Goal: Information Seeking & Learning: Check status

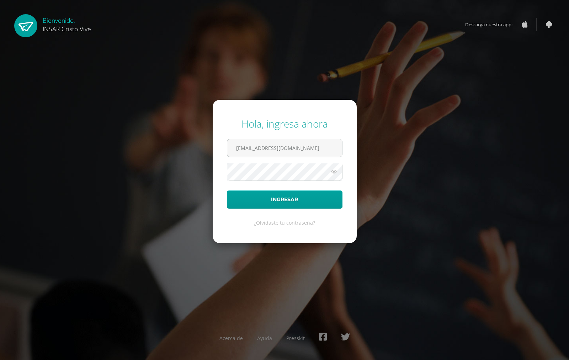
type input "2555842@insarycristovive.edu.gt"
click at [336, 169] on icon at bounding box center [333, 171] width 9 height 9
click at [227, 191] on button "Ingresar" at bounding box center [285, 200] width 116 height 18
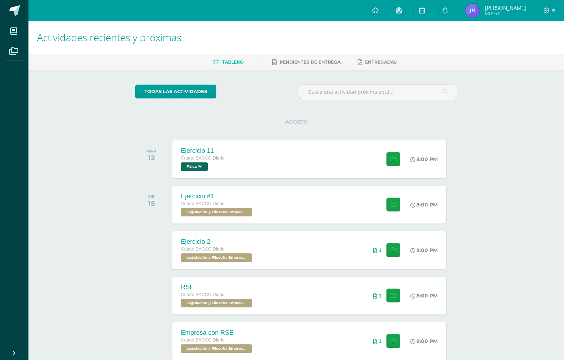
click at [479, 7] on img at bounding box center [472, 11] width 14 height 14
click at [474, 11] on img at bounding box center [472, 11] width 14 height 14
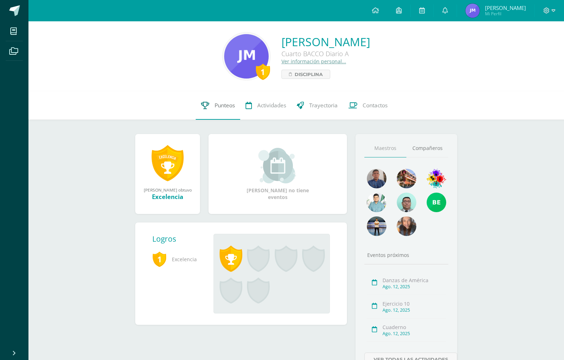
click at [215, 110] on link "Punteos" at bounding box center [218, 105] width 44 height 28
click at [294, 76] on span "Disciplina" at bounding box center [308, 74] width 28 height 9
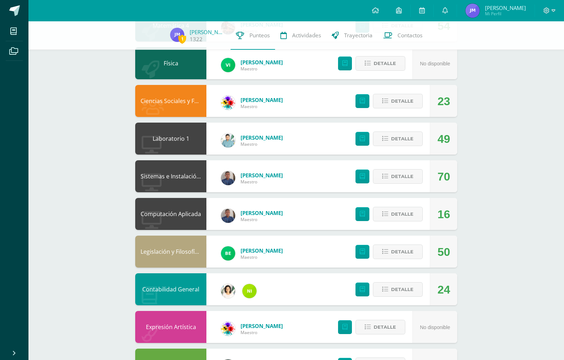
scroll to position [213, 0]
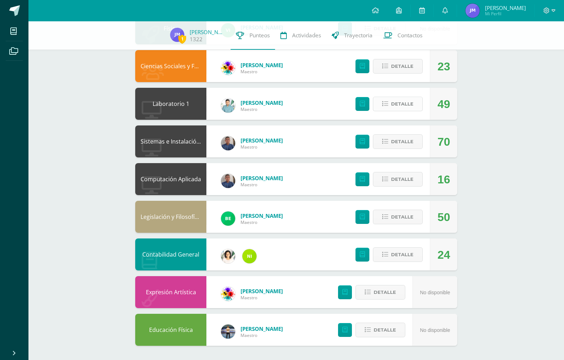
click at [392, 103] on span "Detalle" at bounding box center [402, 103] width 22 height 13
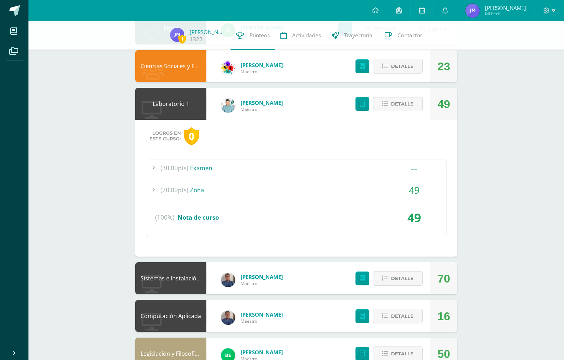
click at [482, 193] on div "1 José Melgarejo 1322 Punteos Actividades Trayectoria Contactos Pendiente Unida…" at bounding box center [295, 153] width 535 height 688
click at [206, 192] on div "(70.00pts) Zona" at bounding box center [296, 190] width 300 height 16
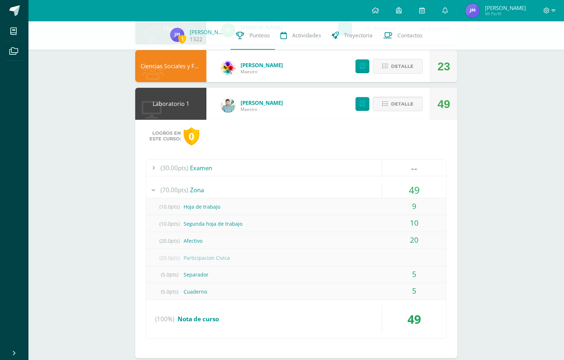
drag, startPoint x: 506, startPoint y: 287, endPoint x: 501, endPoint y: 281, distance: 7.6
click at [506, 287] on div "1 José Melgarejo 1322 Punteos Actividades Trayectoria Contactos Pendiente Unida…" at bounding box center [295, 204] width 535 height 790
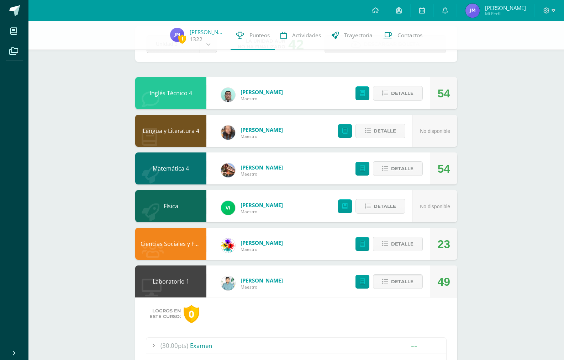
scroll to position [0, 0]
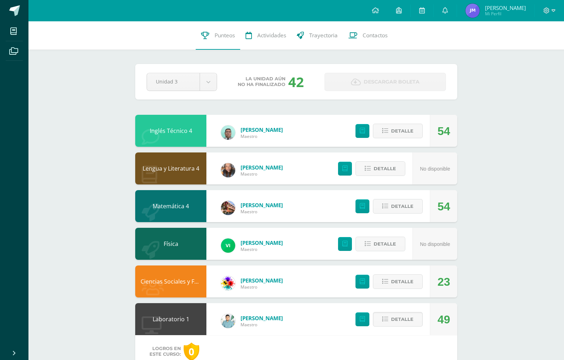
click at [481, 19] on link "José Alejandro Mi Perfil" at bounding box center [496, 10] width 78 height 21
drag, startPoint x: 481, startPoint y: 19, endPoint x: 501, endPoint y: 21, distance: 20.3
click at [486, 18] on link "José Alejandro Mi Perfil" at bounding box center [496, 10] width 78 height 21
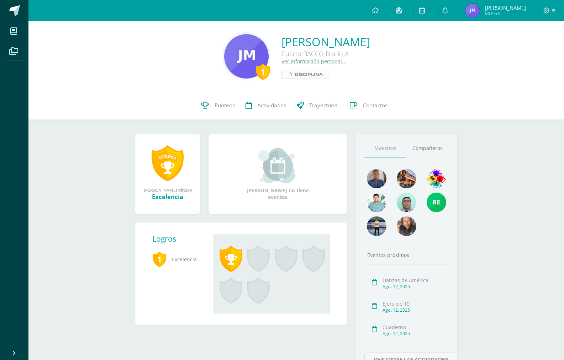
click at [294, 74] on span "Disciplina" at bounding box center [308, 74] width 28 height 9
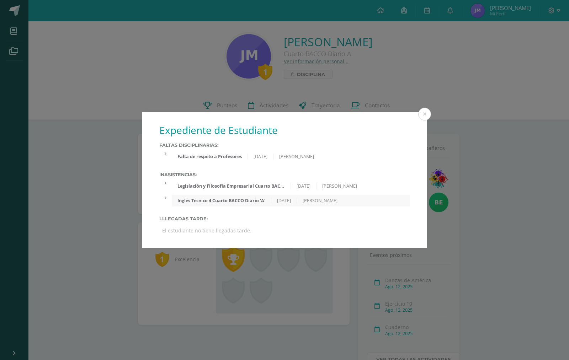
click at [265, 74] on div "Expediente de Estudiante Faltas Disciplinarias: Falta de respeto a Profesores 0…" at bounding box center [284, 180] width 569 height 360
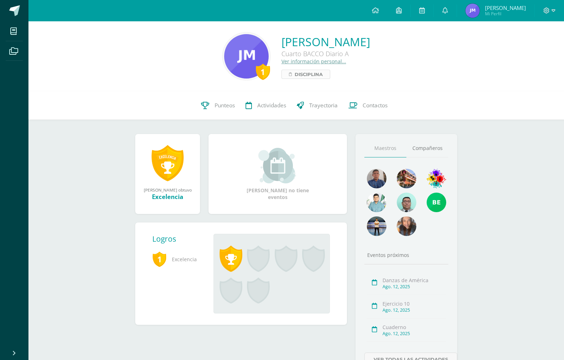
click at [294, 75] on span "Disciplina" at bounding box center [308, 74] width 28 height 9
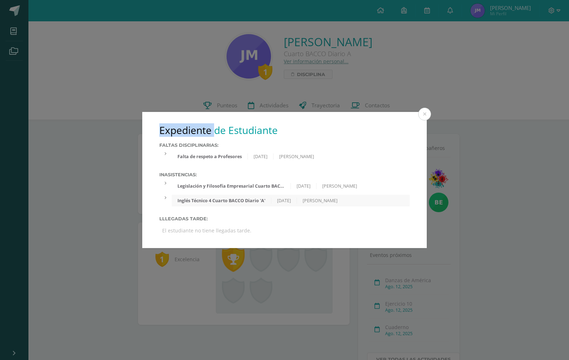
click at [266, 75] on div "Expediente de Estudiante Faltas Disciplinarias: Falta de respeto a Profesores 0…" at bounding box center [284, 180] width 569 height 360
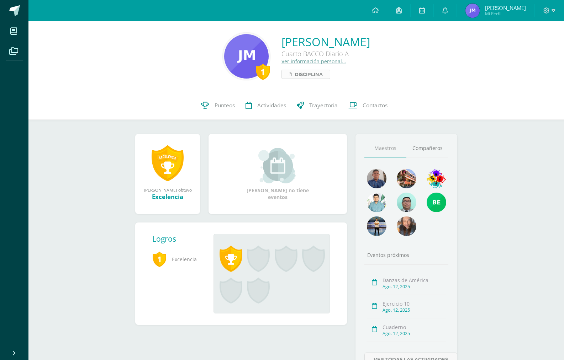
click at [294, 75] on span "Disciplina" at bounding box center [308, 74] width 28 height 9
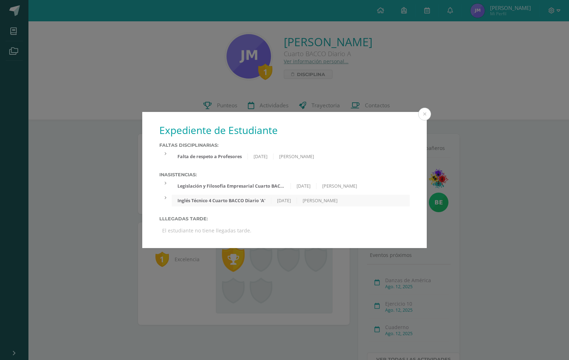
click at [166, 202] on div "Inglés Técnico 4 Cuarto BACCO Diario 'A' 12/02/2025 Rony García Entrenamiento b…" at bounding box center [284, 201] width 250 height 12
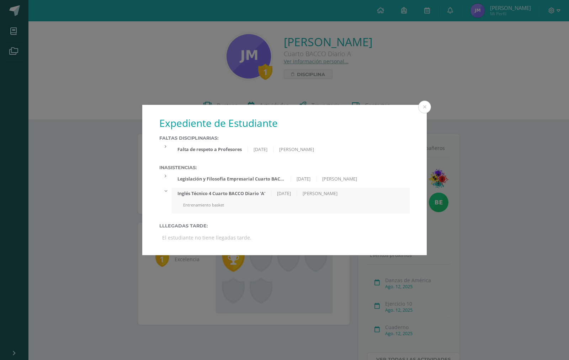
click at [166, 178] on icon at bounding box center [166, 176] width 2 height 5
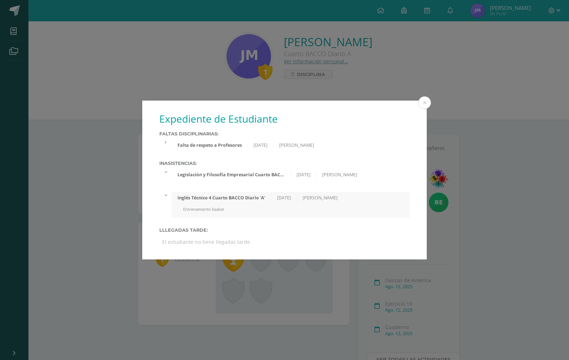
click at [227, 181] on div "Legislación y Filosofía Empresarial Cuarto BACCO Diario 'A' 04/08/2025 Norma Pa…" at bounding box center [291, 179] width 238 height 20
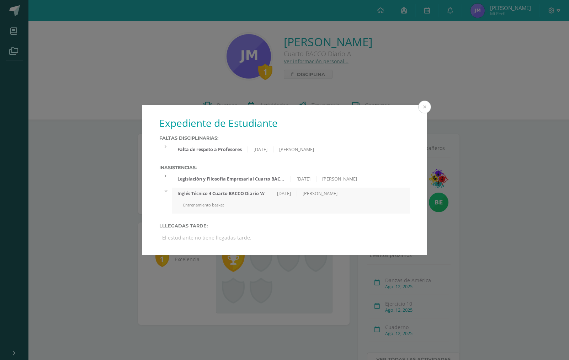
click at [304, 188] on div "Inglés Técnico 4 Cuarto BACCO Diario 'A' 12/02/2025 Rony García" at bounding box center [291, 194] width 238 height 12
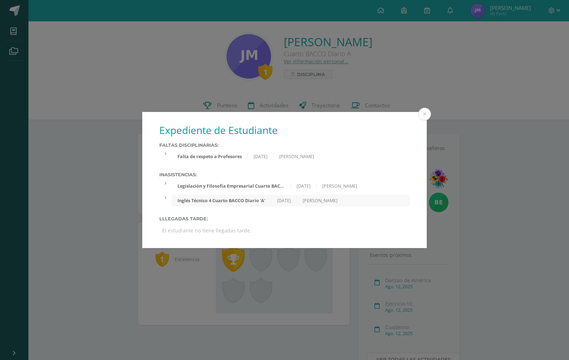
click at [166, 157] on div "Falta de respeto a Profesores 09/05/2025 Vilma Pocasangre Llegó 15 minutos tard…" at bounding box center [284, 157] width 250 height 12
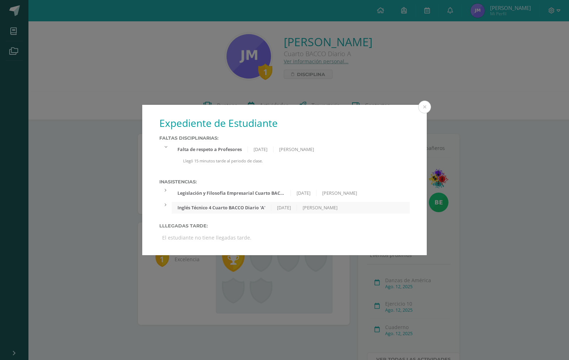
click at [166, 150] on div at bounding box center [165, 147] width 12 height 6
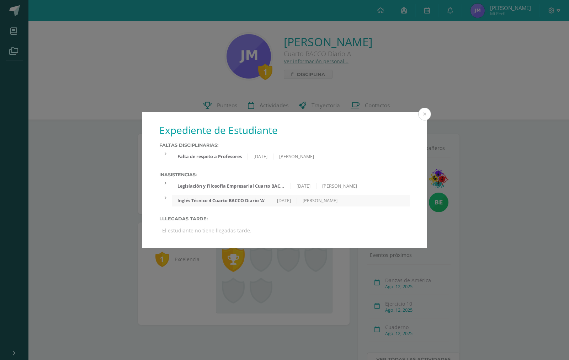
click at [170, 201] on div at bounding box center [165, 198] width 12 height 6
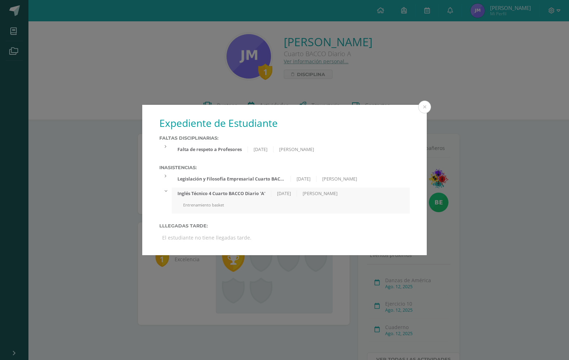
click at [169, 181] on div "Legislación y Filosofía Empresarial Cuarto BACCO Diario 'A' 04/08/2025 Norma Pa…" at bounding box center [284, 179] width 250 height 12
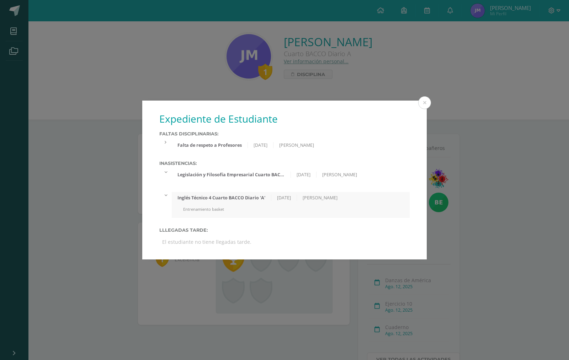
click at [266, 179] on div "Legislación y Filosofía Empresarial Cuarto BACCO Diario 'A' 04/08/2025 Norma Pa…" at bounding box center [291, 175] width 238 height 12
click at [266, 178] on div "Legislación y Filosofía Empresarial Cuarto BACCO Diario 'A'" at bounding box center [231, 175] width 119 height 6
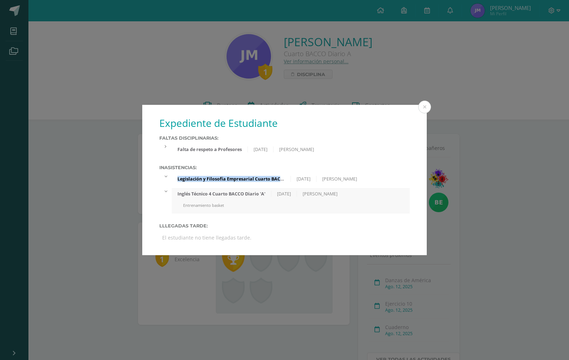
click at [266, 179] on div "Legislación y Filosofía Empresarial Cuarto BACCO Diario 'A'" at bounding box center [231, 179] width 119 height 6
drag, startPoint x: 270, startPoint y: 177, endPoint x: 393, endPoint y: 156, distance: 124.4
click at [393, 160] on div "Expediente de Estudiante Faltas Disciplinarias: Falta de respeto a Profesores 0…" at bounding box center [284, 180] width 284 height 150
click at [190, 172] on div "Inasistencias: Legislación y Filosofía Empresarial Cuarto BACCO Diario 'A' 04/0…" at bounding box center [284, 189] width 250 height 49
click at [418, 106] on div "Expediente de Estudiante Faltas Disciplinarias: Falta de respeto a Profesores 0…" at bounding box center [284, 180] width 284 height 150
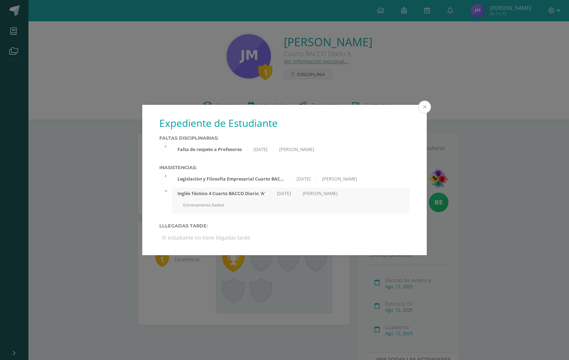
click at [421, 108] on button at bounding box center [424, 107] width 13 height 13
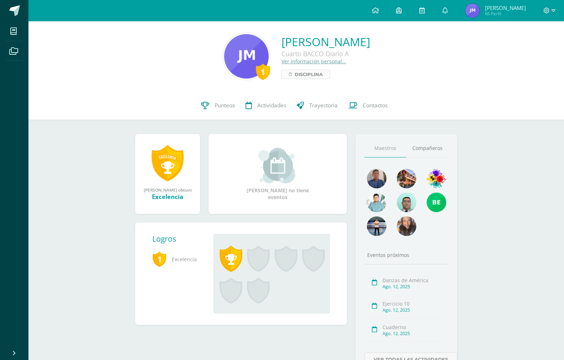
click at [281, 75] on link "Disciplina" at bounding box center [305, 74] width 49 height 9
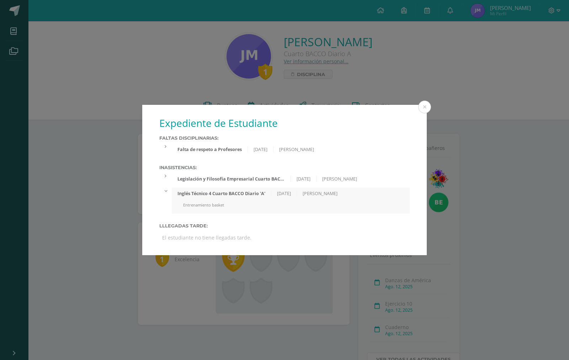
drag, startPoint x: 222, startPoint y: 180, endPoint x: 189, endPoint y: 207, distance: 42.7
click at [198, 210] on div "Entrenamiento basket" at bounding box center [291, 207] width 238 height 11
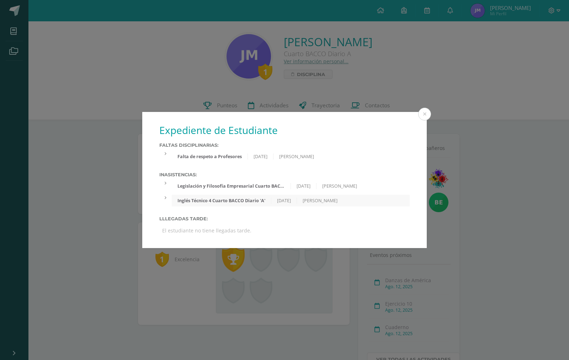
click at [180, 199] on div "Inglés Técnico 4 Cuarto BACCO Diario 'A'" at bounding box center [222, 201] width 100 height 6
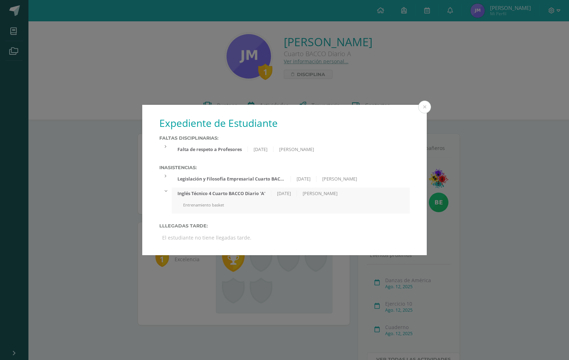
click at [179, 186] on div "Inasistencias: Legislación y Filosofía Empresarial Cuarto BACCO Diario 'A' 04/0…" at bounding box center [284, 189] width 250 height 49
click at [185, 152] on div "Falta de respeto a Profesores" at bounding box center [210, 150] width 76 height 6
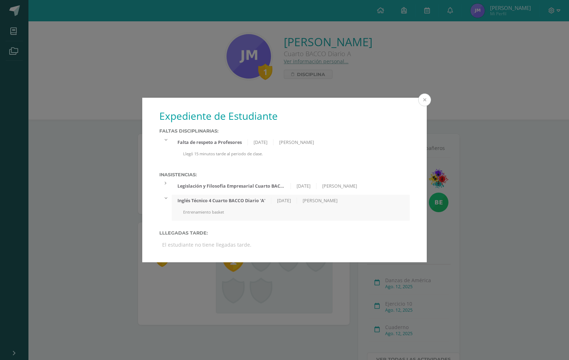
click at [427, 101] on button at bounding box center [424, 100] width 13 height 13
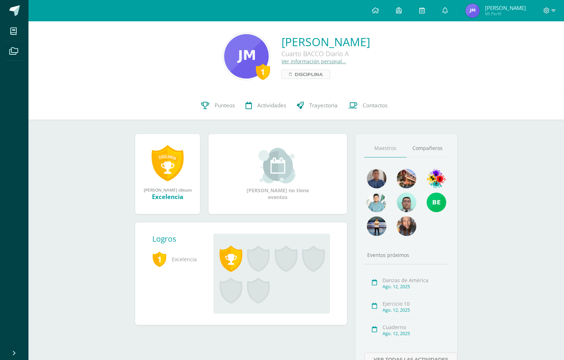
click at [281, 77] on link "Disciplina" at bounding box center [305, 74] width 49 height 9
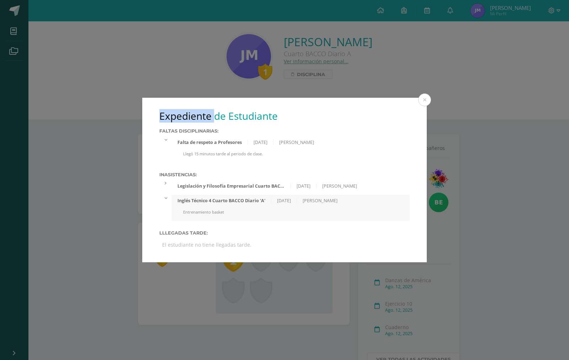
click at [275, 77] on div "Expediente de Estudiante Faltas Disciplinarias: Falta de respeto a Profesores 0…" at bounding box center [284, 180] width 569 height 360
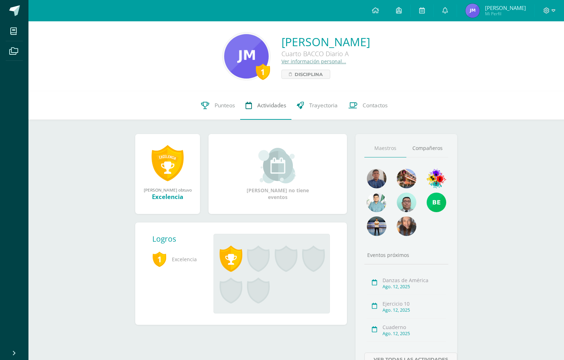
click at [278, 110] on link "Actividades" at bounding box center [265, 105] width 51 height 28
click at [384, 106] on span "Contactos" at bounding box center [374, 105] width 25 height 7
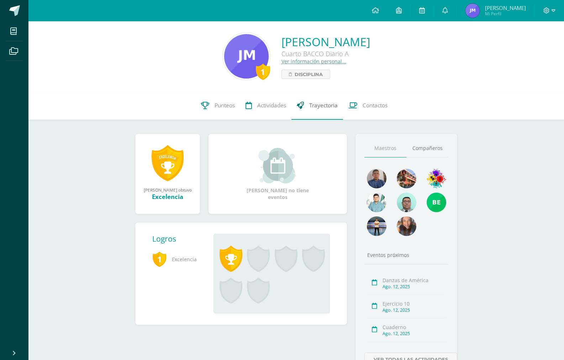
click at [297, 99] on link "Trayectoria" at bounding box center [317, 105] width 52 height 28
click at [273, 102] on span "Actividades" at bounding box center [271, 105] width 29 height 7
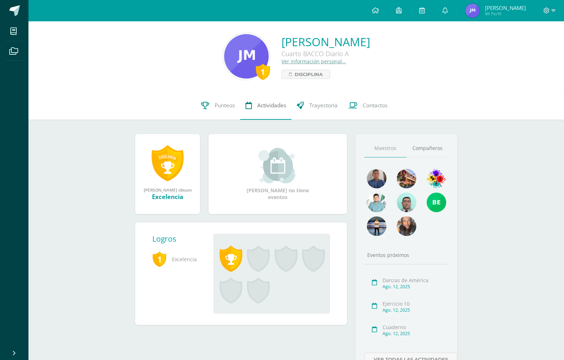
click at [273, 102] on span "Actividades" at bounding box center [271, 105] width 29 height 7
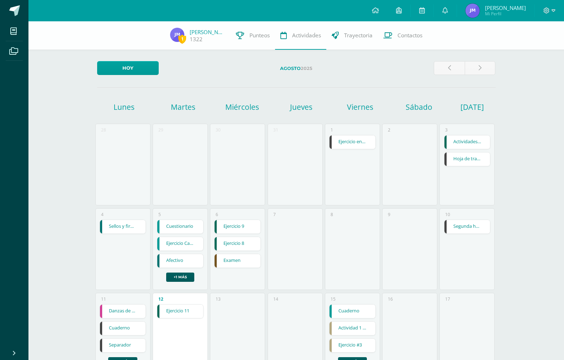
click at [189, 44] on div "1 José Melgarejo 1322 Punteos Actividades Trayectoria Contactos" at bounding box center [282, 35] width 564 height 28
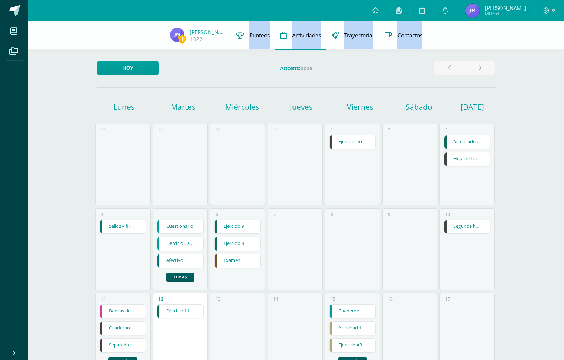
click at [189, 44] on div "1 José Melgarejo 1322 Punteos Actividades Trayectoria Contactos" at bounding box center [282, 35] width 564 height 28
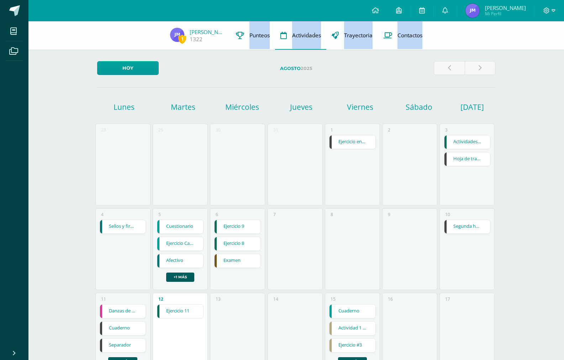
click at [189, 44] on div "1 José Melgarejo 1322 Punteos Actividades Trayectoria Contactos" at bounding box center [282, 35] width 564 height 28
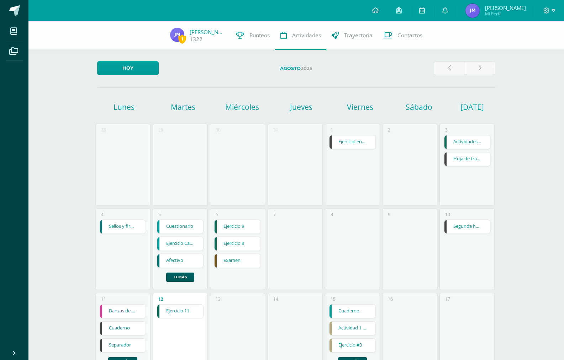
drag, startPoint x: 189, startPoint y: 44, endPoint x: 84, endPoint y: 71, distance: 108.4
click at [84, 71] on div "Hoy Agosto 2025 Lunes Martes Miércoles Jueves Viernes Sábado Domingo 28 29 30 3…" at bounding box center [296, 291] width 427 height 540
click at [479, 15] on img at bounding box center [472, 11] width 14 height 14
click at [479, 8] on img at bounding box center [472, 11] width 14 height 14
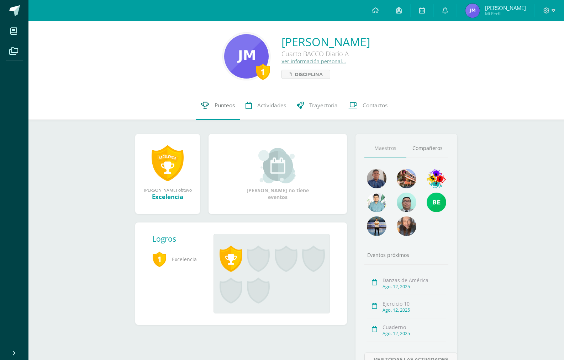
click at [215, 105] on link "Punteos" at bounding box center [218, 105] width 44 height 28
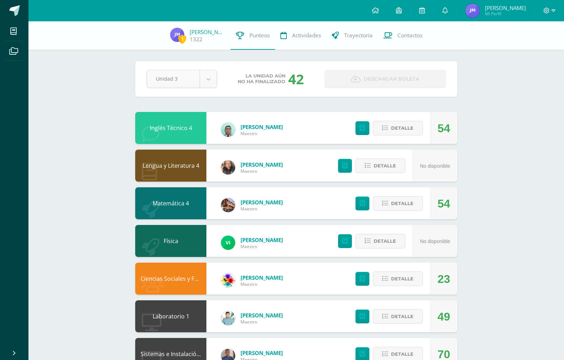
click at [203, 77] on body "Mis cursos Archivos Cerrar panel Ciencias Sociales y Formación Ciudadana 4 Cuar…" at bounding box center [282, 286] width 564 height 573
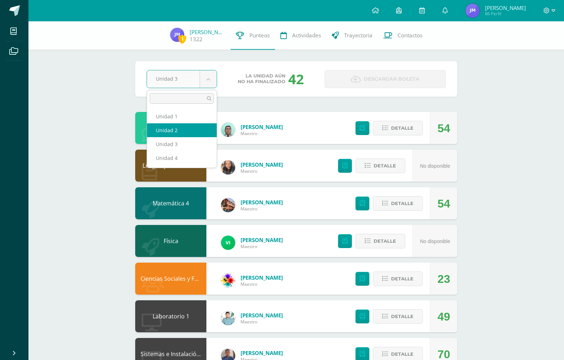
select select "Unidad 2"
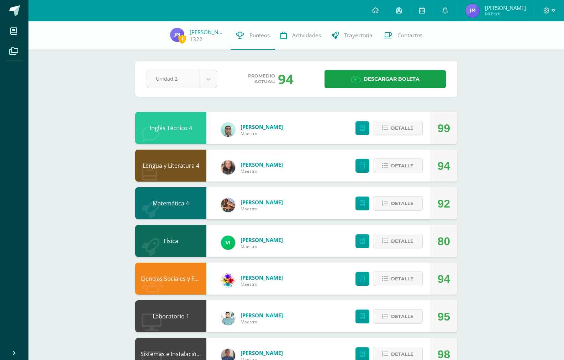
click at [213, 79] on body "Mis cursos Archivos Cerrar panel Ciencias Sociales y Formación Ciudadana 4 Cuar…" at bounding box center [282, 286] width 564 height 573
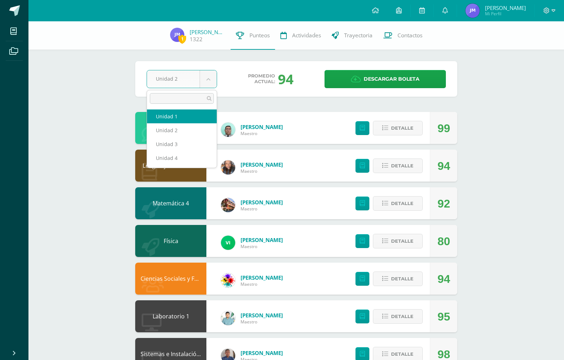
select select "Unidad 1"
click at [208, 79] on body "Mis cursos Archivos Cerrar panel Ciencias Sociales y Formación Ciudadana 4 Cuar…" at bounding box center [282, 286] width 564 height 573
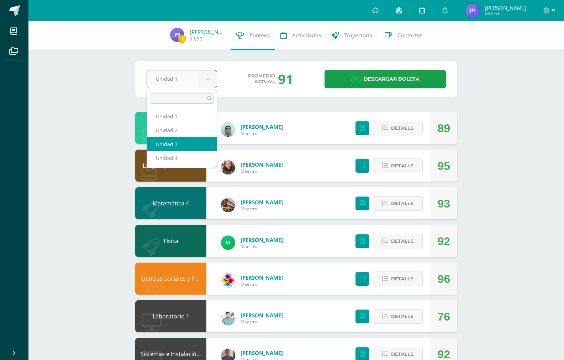
select select "Unidad 3"
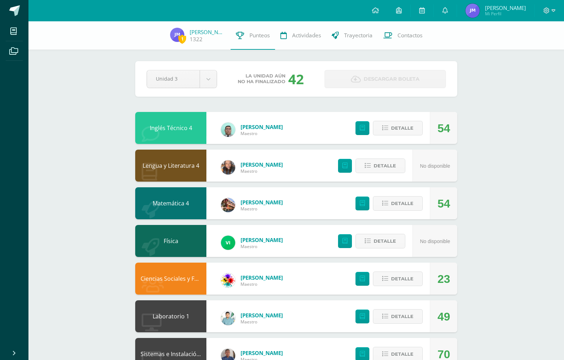
click at [356, 87] on link "Descargar boleta" at bounding box center [384, 79] width 121 height 18
click at [356, 85] on link "Descargar boleta" at bounding box center [384, 79] width 121 height 18
click at [357, 85] on link "Descargar boleta" at bounding box center [384, 79] width 121 height 18
drag, startPoint x: 357, startPoint y: 85, endPoint x: 327, endPoint y: 86, distance: 30.6
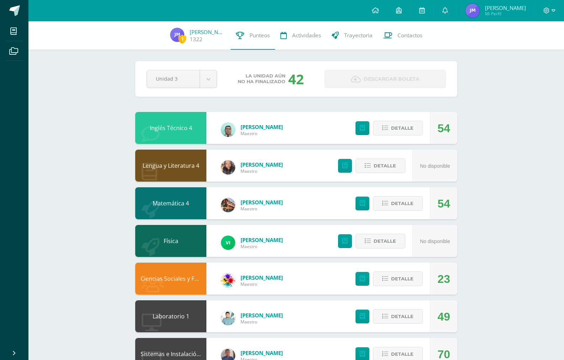
click at [327, 86] on div "Pendiente Unidad 3 Unidad 1 Unidad 2 Unidad 3 Unidad 4 La unidad aún no ha fina…" at bounding box center [296, 79] width 322 height 36
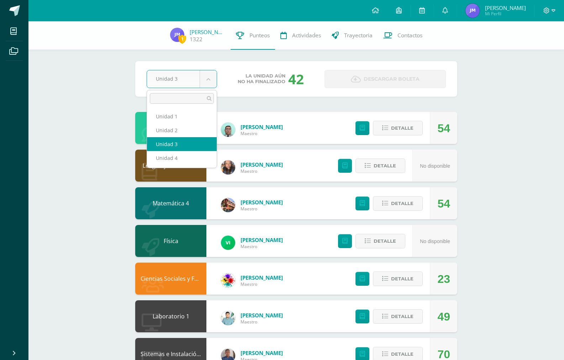
click at [204, 78] on body "Mis cursos Archivos Cerrar panel Ciencias Sociales y Formación Ciudadana 4 Cuar…" at bounding box center [282, 286] width 564 height 573
select select "Unidad 2"
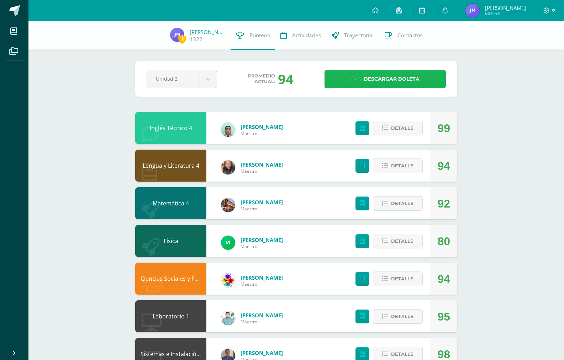
click at [388, 75] on span "Descargar boleta" at bounding box center [391, 78] width 56 height 17
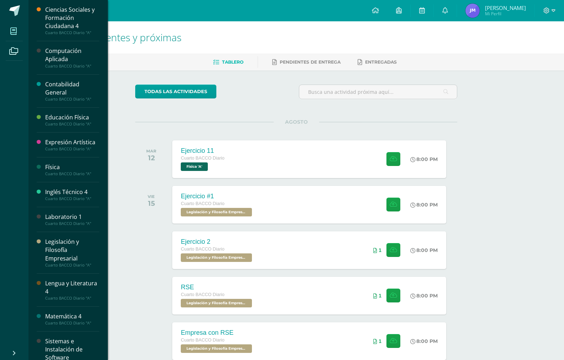
click at [10, 30] on icon at bounding box center [13, 31] width 6 height 7
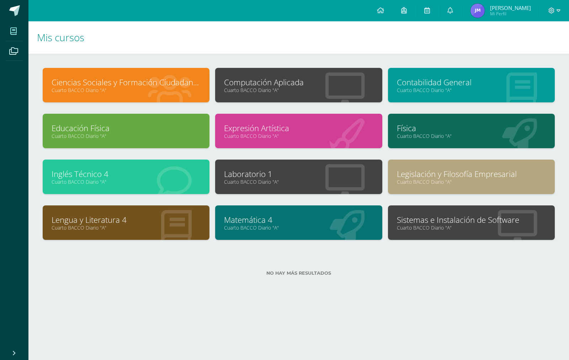
click at [397, 127] on link "Física" at bounding box center [471, 128] width 149 height 11
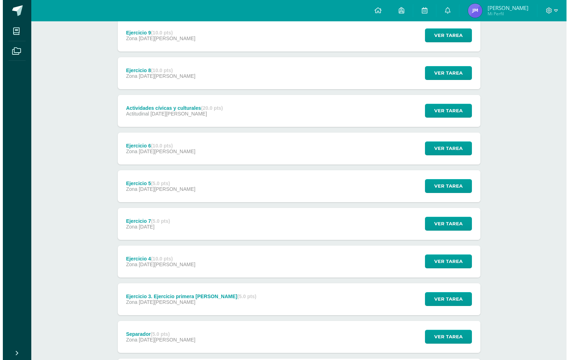
scroll to position [290, 0]
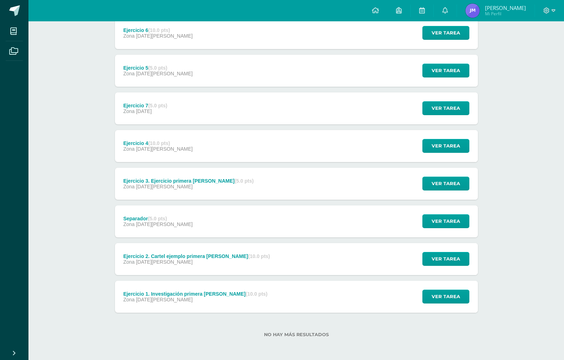
click at [134, 185] on span "Zona" at bounding box center [128, 187] width 11 height 6
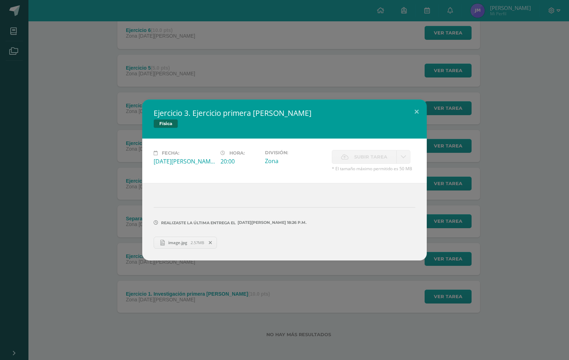
click at [196, 243] on span "2.57MB" at bounding box center [198, 242] width 14 height 5
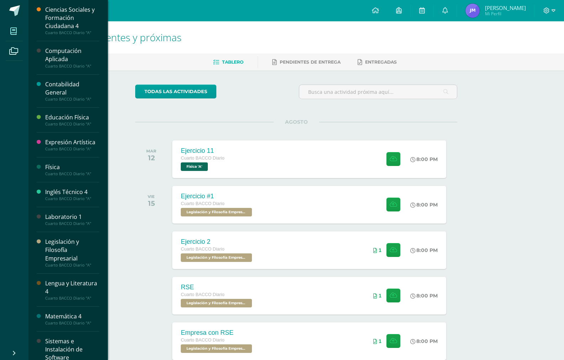
click at [15, 28] on icon at bounding box center [13, 31] width 6 height 7
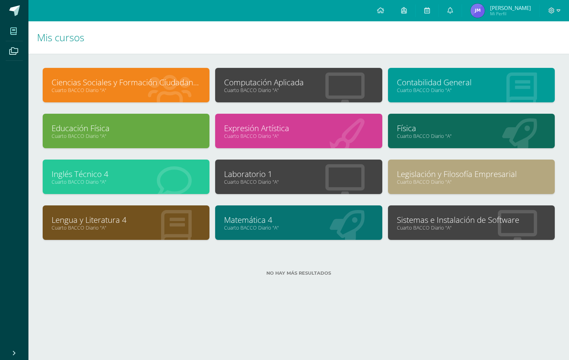
click at [433, 137] on link "Cuarto BACCO Diario "A"" at bounding box center [471, 136] width 149 height 7
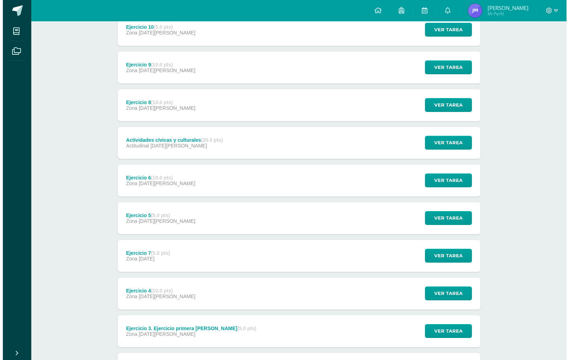
scroll to position [284, 0]
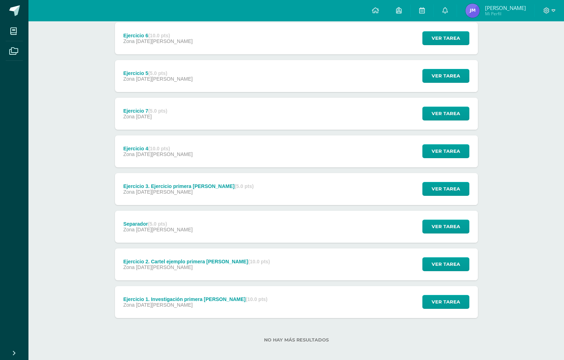
click at [187, 267] on div "Zona 03 de Julio" at bounding box center [196, 268] width 147 height 6
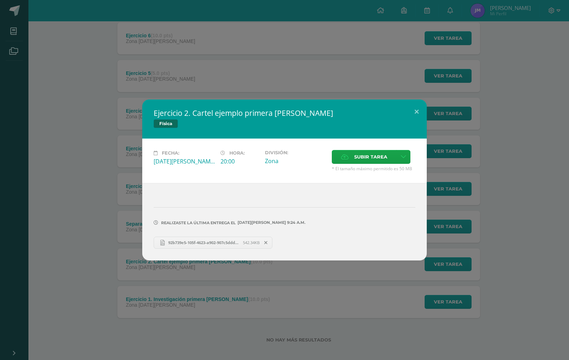
click at [203, 244] on span "92b739e5-105f-4623-a902-907c5dddf8d3.jpeg" at bounding box center [204, 242] width 78 height 5
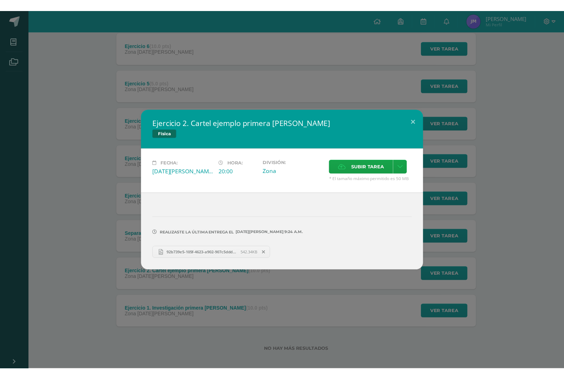
scroll to position [271, 0]
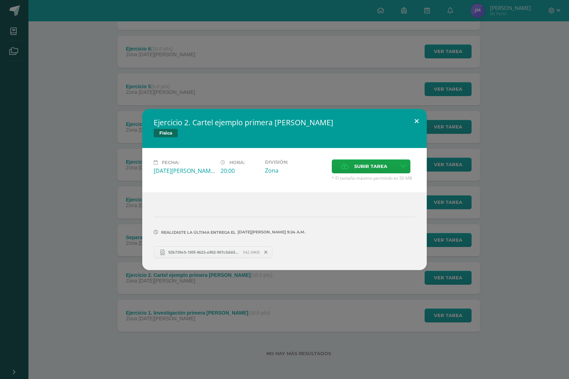
click at [415, 123] on button at bounding box center [416, 121] width 20 height 24
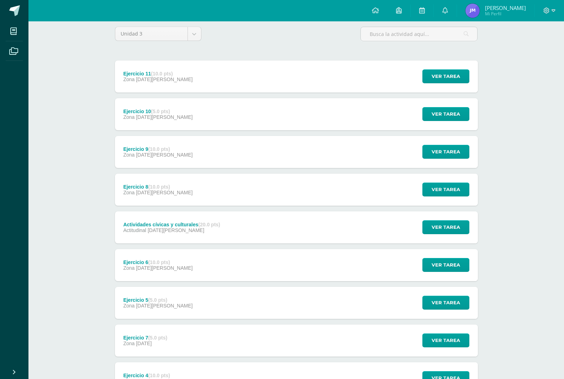
scroll to position [0, 0]
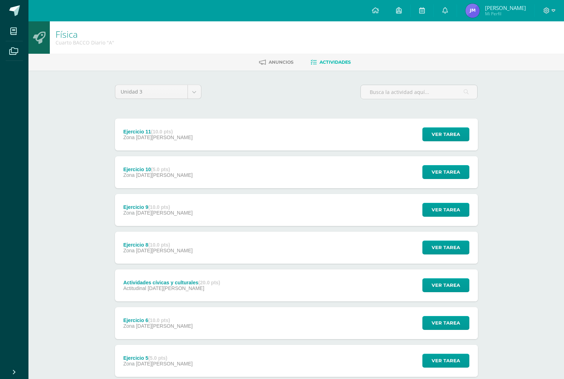
drag, startPoint x: 202, startPoint y: 169, endPoint x: 212, endPoint y: 164, distance: 10.2
click at [212, 164] on div "Ejercicio 10 (5.0 pts) Zona 11 de Agosto Ver tarea Ejercicio 10 Física Cargando…" at bounding box center [296, 172] width 363 height 32
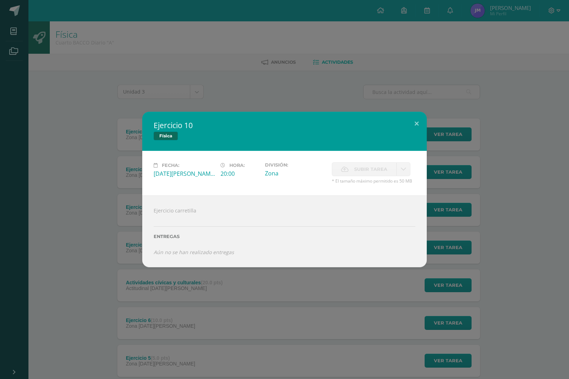
click at [285, 180] on div "División: Zona" at bounding box center [295, 173] width 67 height 22
drag, startPoint x: 285, startPoint y: 180, endPoint x: 433, endPoint y: 181, distance: 148.3
click at [286, 180] on div "División: Zona" at bounding box center [295, 173] width 67 height 22
click at [433, 181] on div "Ejercicio 10 Física Fecha: Lunes 11 de Agosto Hora: 20:00 División: Zona" at bounding box center [284, 189] width 563 height 155
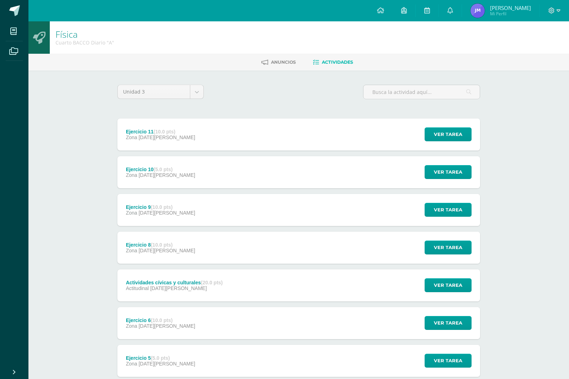
drag, startPoint x: 424, startPoint y: 176, endPoint x: 402, endPoint y: 161, distance: 26.8
click at [424, 176] on div "Ejercicio 10 Física Fecha: Lunes 11 de Agosto Hora: 20:00 División: Zona" at bounding box center [284, 189] width 563 height 155
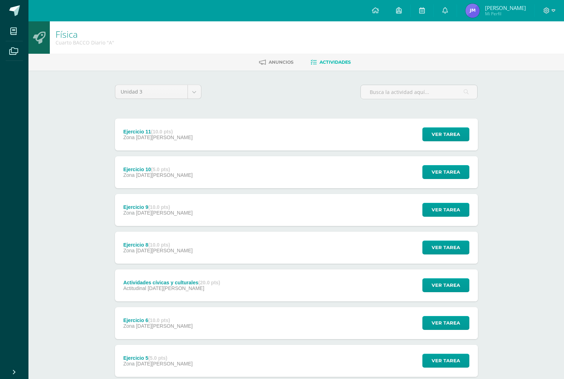
drag, startPoint x: 397, startPoint y: 159, endPoint x: 403, endPoint y: 158, distance: 6.1
click at [399, 160] on div "Ejercicio 10 (5.0 pts) Zona 11 de Agosto Ver tarea Ejercicio 10 Física Fecha: L…" at bounding box center [296, 172] width 363 height 32
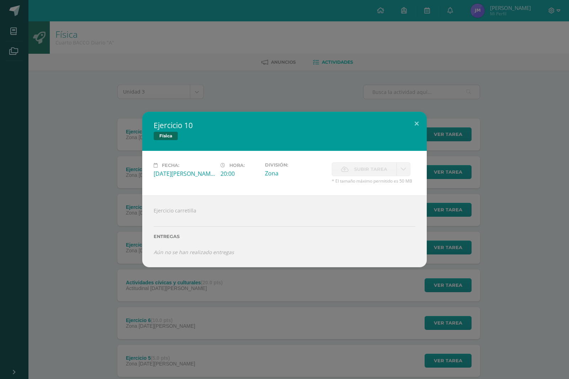
click at [453, 134] on div "Ejercicio 10 Física Fecha: Lunes 11 de Agosto Hora: 20:00 División: Zona" at bounding box center [284, 189] width 563 height 155
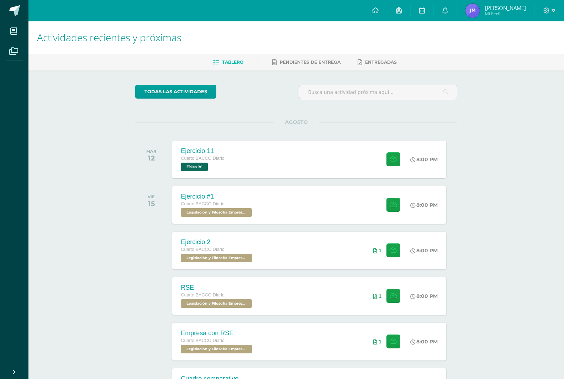
click at [474, 12] on img at bounding box center [472, 11] width 14 height 14
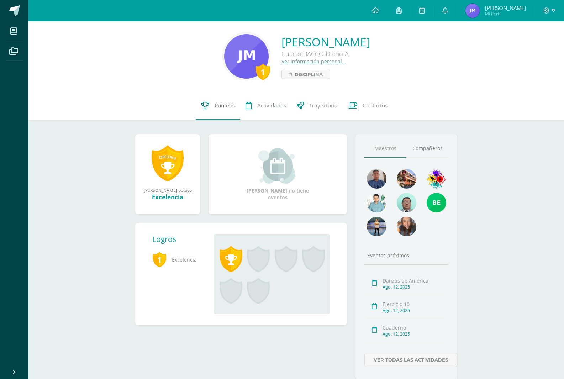
click at [224, 100] on link "Punteos" at bounding box center [218, 105] width 44 height 28
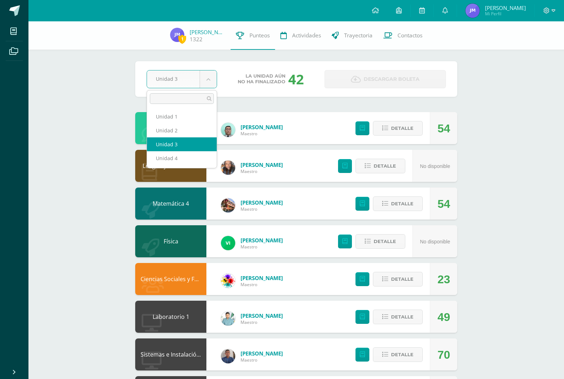
click at [211, 80] on body "Mis cursos Archivos Cerrar panel Ciencias Sociales y Formación Ciudadana 4 Cuar…" at bounding box center [282, 286] width 564 height 573
select select "Unidad 2"
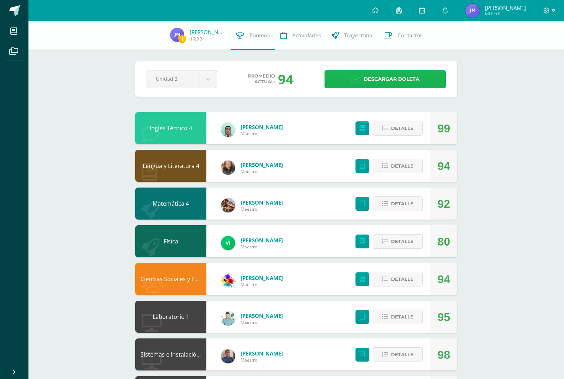
click at [392, 85] on span "Descargar boleta" at bounding box center [391, 78] width 56 height 17
click at [213, 79] on body "Mis cursos Archivos Cerrar panel Ciencias Sociales y Formación Ciudadana 4 Cuar…" at bounding box center [282, 286] width 564 height 573
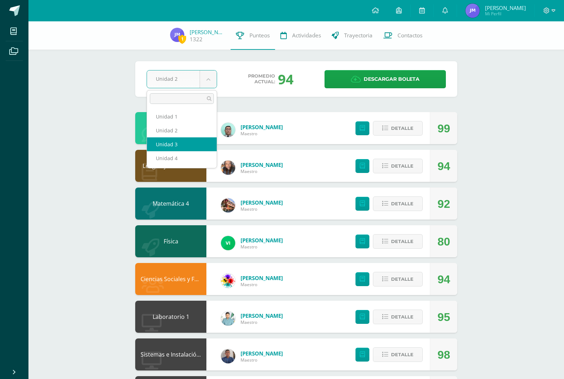
select select "Unidad 3"
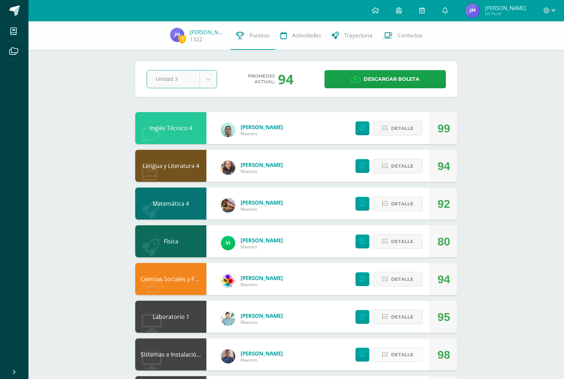
scroll to position [178, 0]
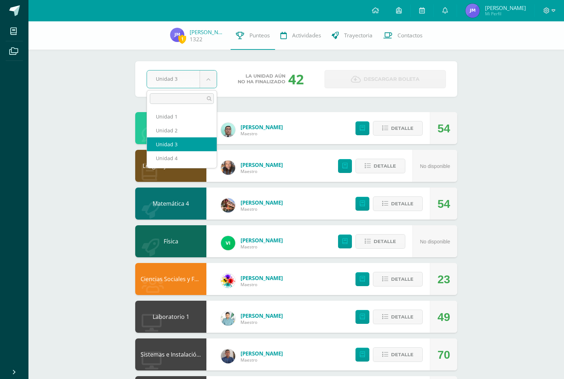
click at [204, 78] on body "Mis cursos Archivos Cerrar panel Ciencias Sociales y Formación Ciudadana 4 Cuar…" at bounding box center [282, 286] width 564 height 573
select select "Unidad 2"
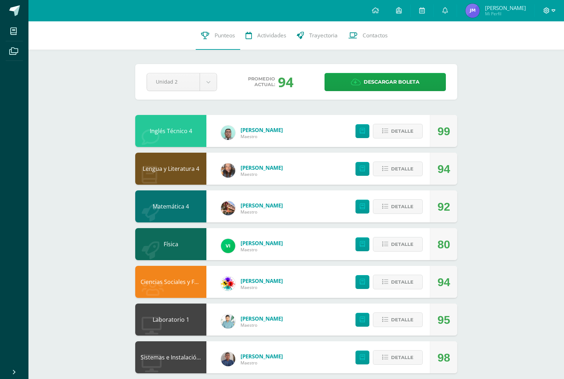
click at [545, 12] on icon at bounding box center [546, 10] width 6 height 6
click at [522, 47] on span "Cerrar sesión" at bounding box center [531, 48] width 32 height 7
